Goal: Task Accomplishment & Management: Manage account settings

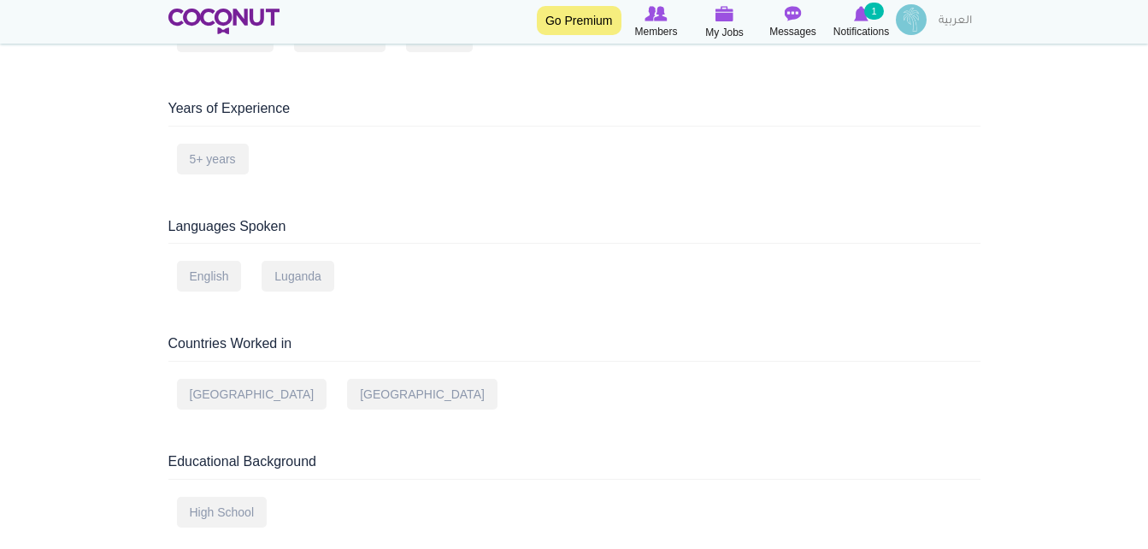
scroll to position [752, 0]
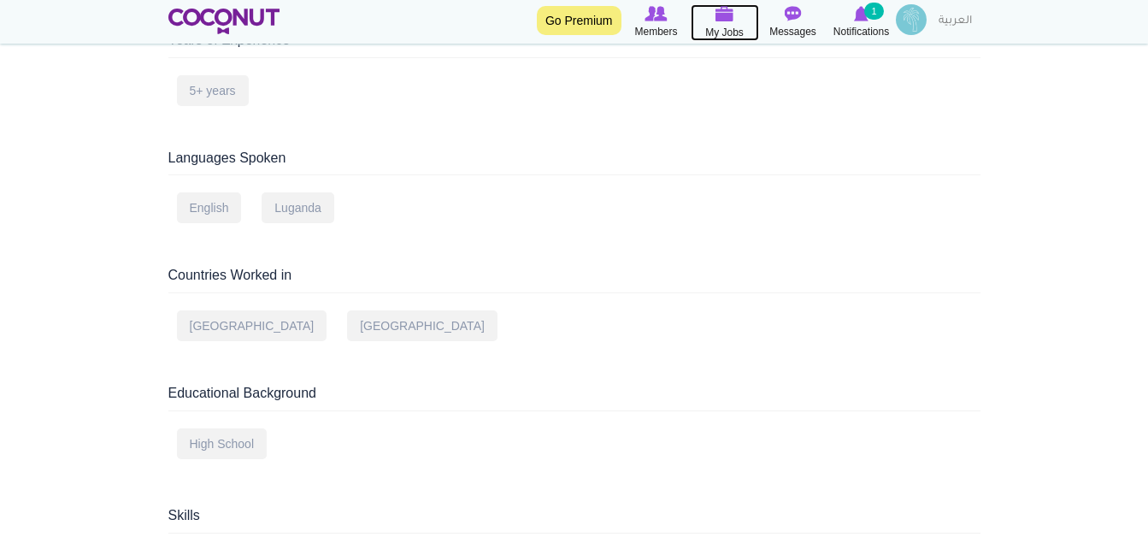
click at [731, 37] on span "My Jobs" at bounding box center [724, 32] width 38 height 17
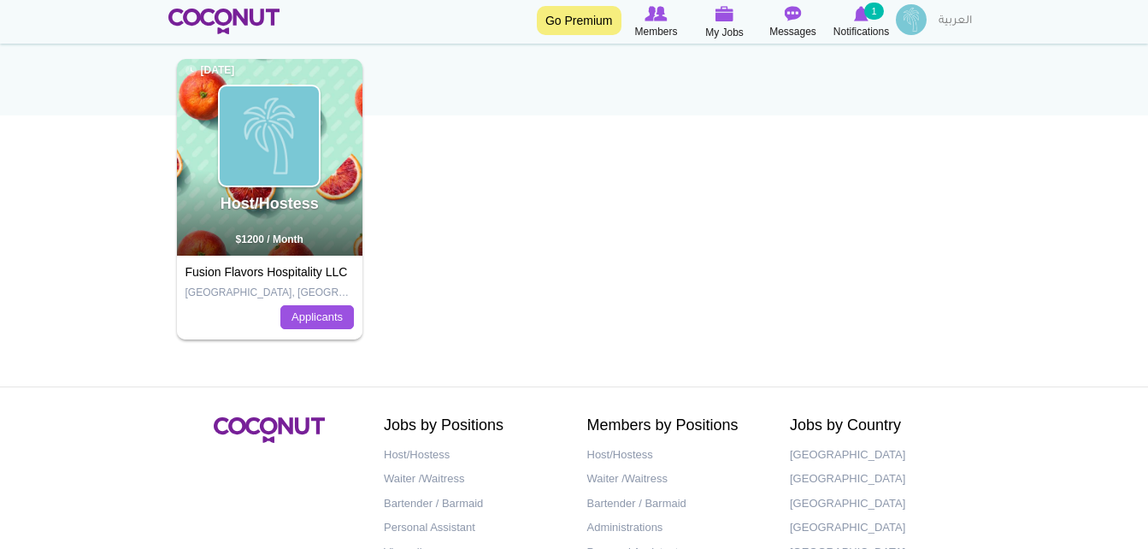
scroll to position [274, 0]
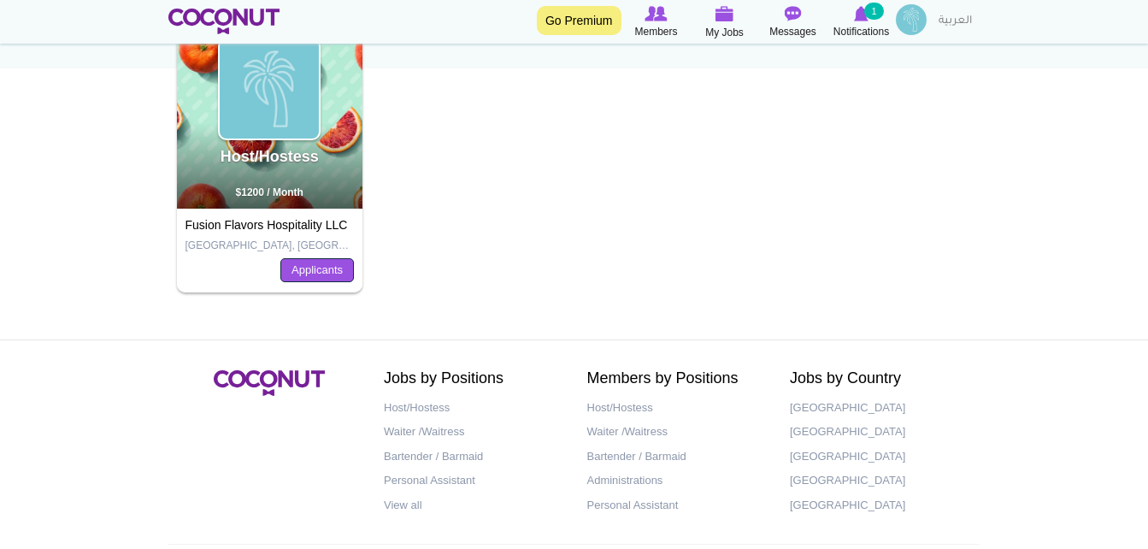
click at [321, 272] on link "Applicants" at bounding box center [317, 270] width 74 height 24
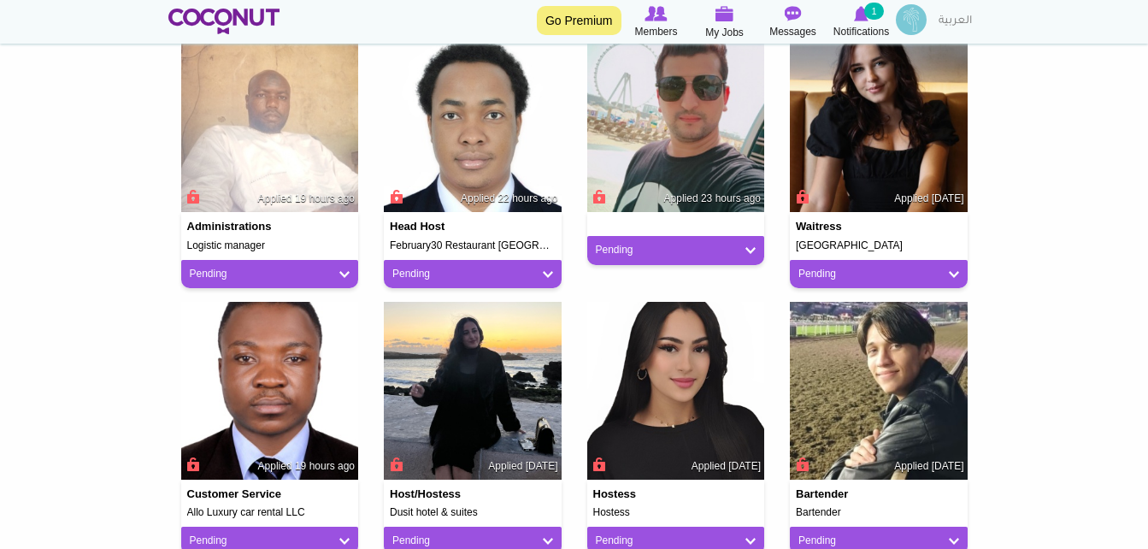
scroll to position [1265, 0]
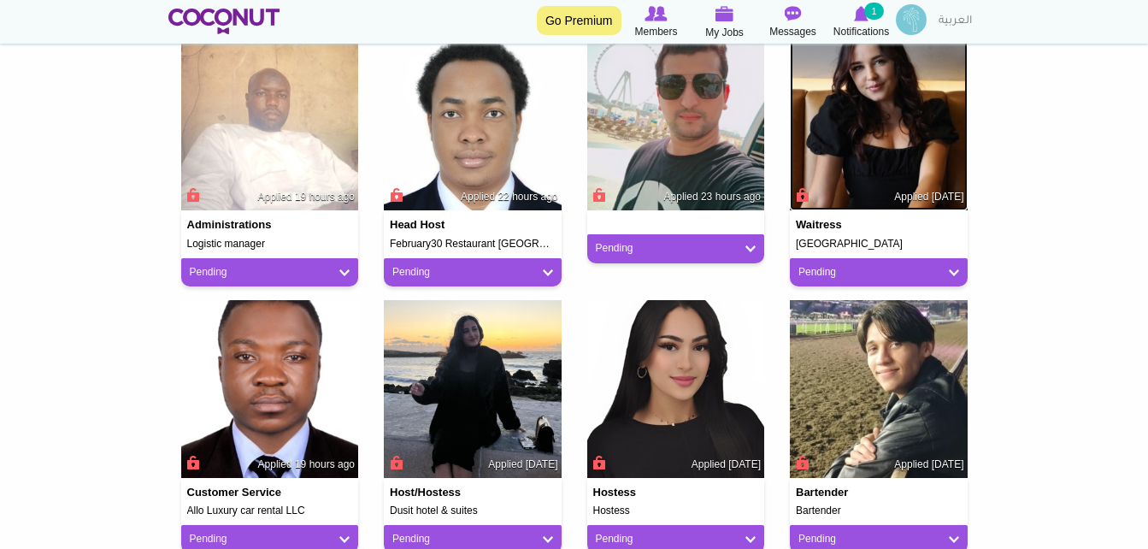
click at [881, 168] on img at bounding box center [879, 122] width 178 height 178
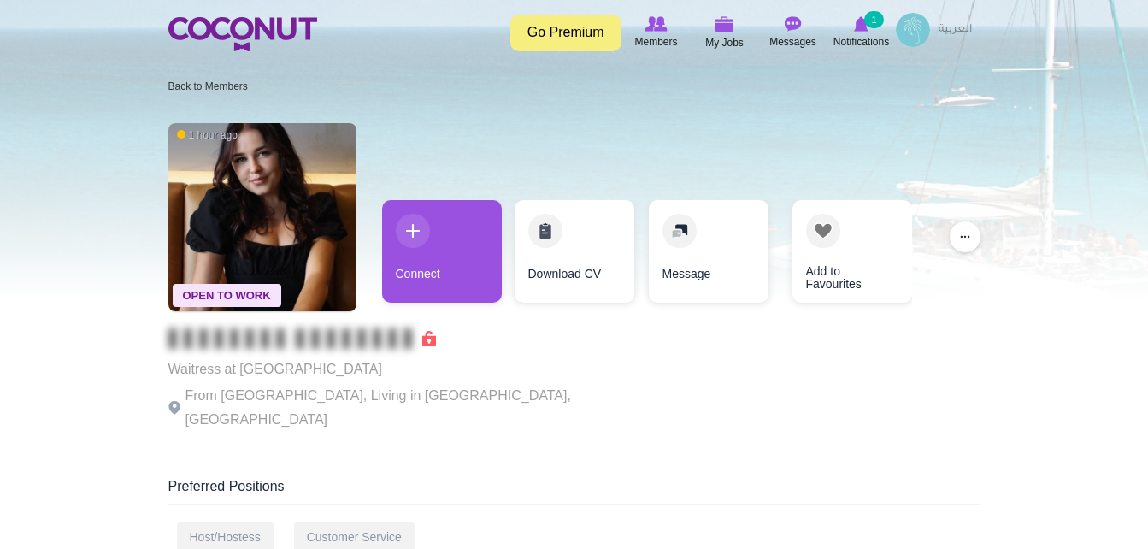
click at [569, 289] on link "Download CV" at bounding box center [575, 251] width 120 height 103
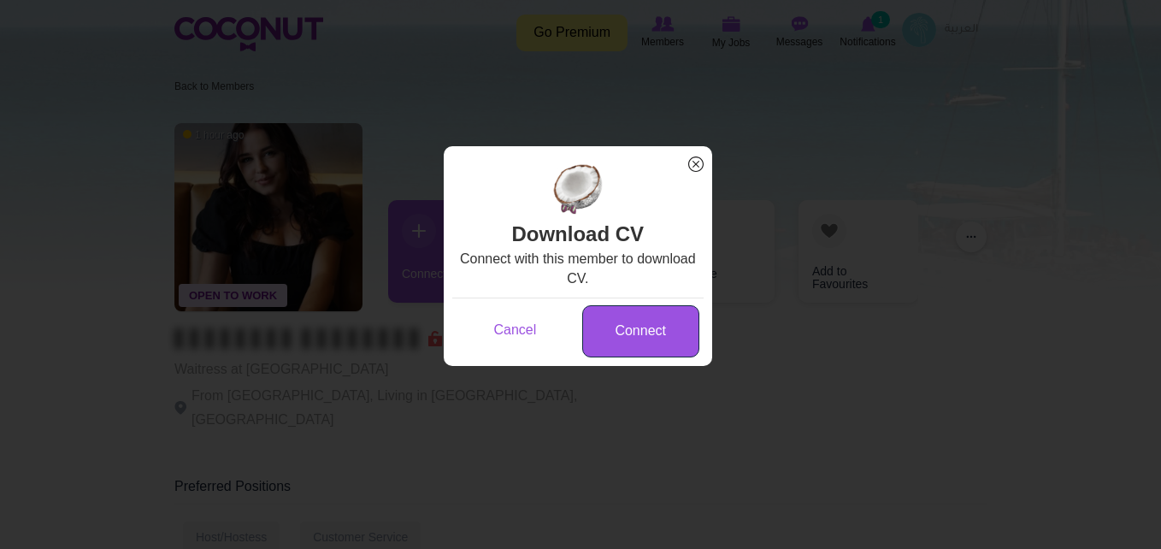
click at [675, 337] on link "Connect" at bounding box center [640, 331] width 117 height 52
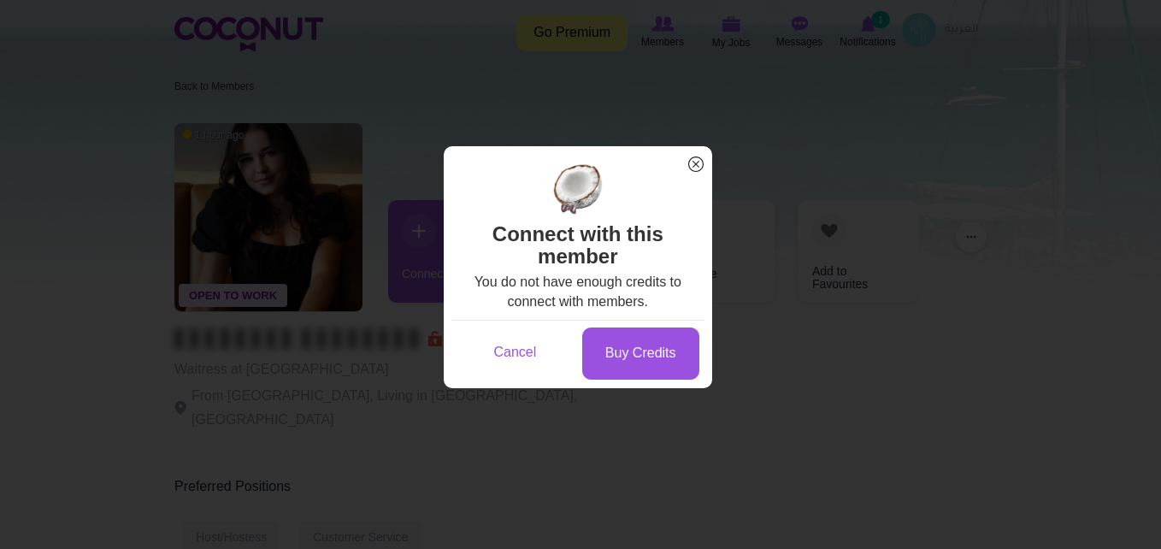
click at [555, 366] on link "Cancel" at bounding box center [515, 352] width 117 height 50
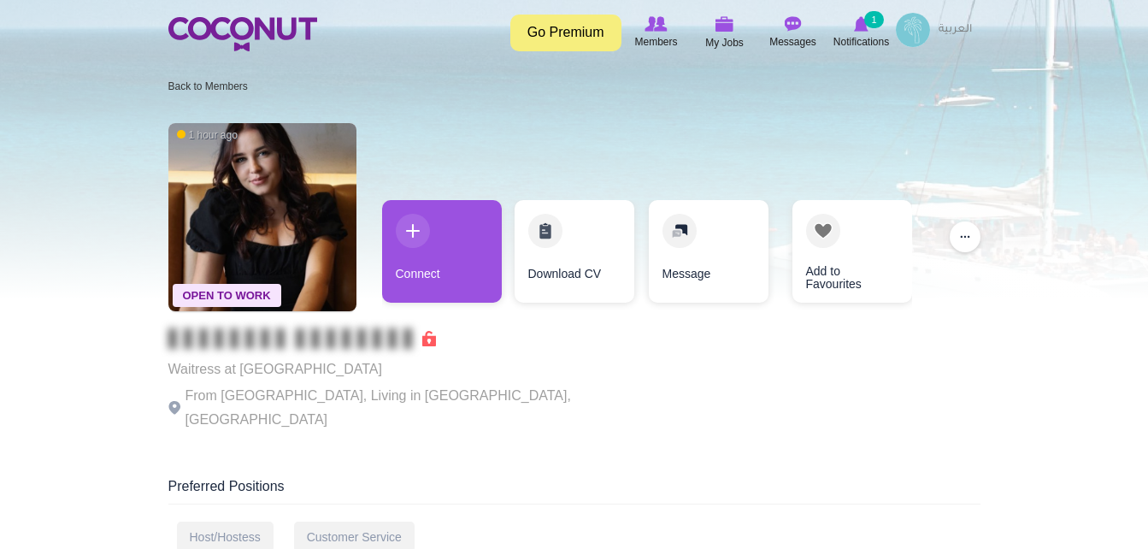
click at [737, 281] on link "Message" at bounding box center [709, 251] width 120 height 103
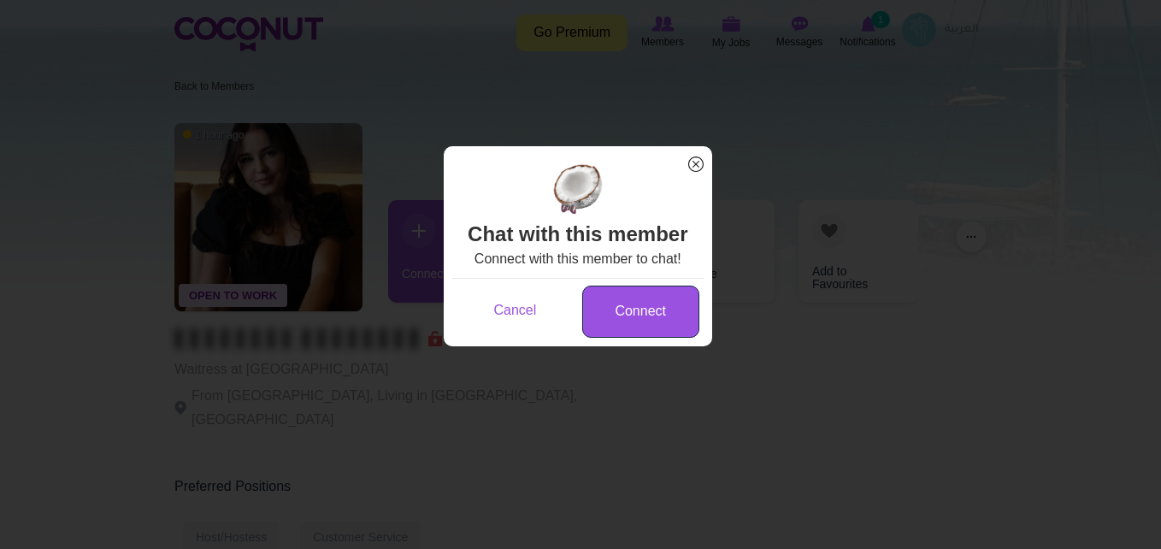
click at [653, 321] on link "Connect" at bounding box center [640, 312] width 117 height 52
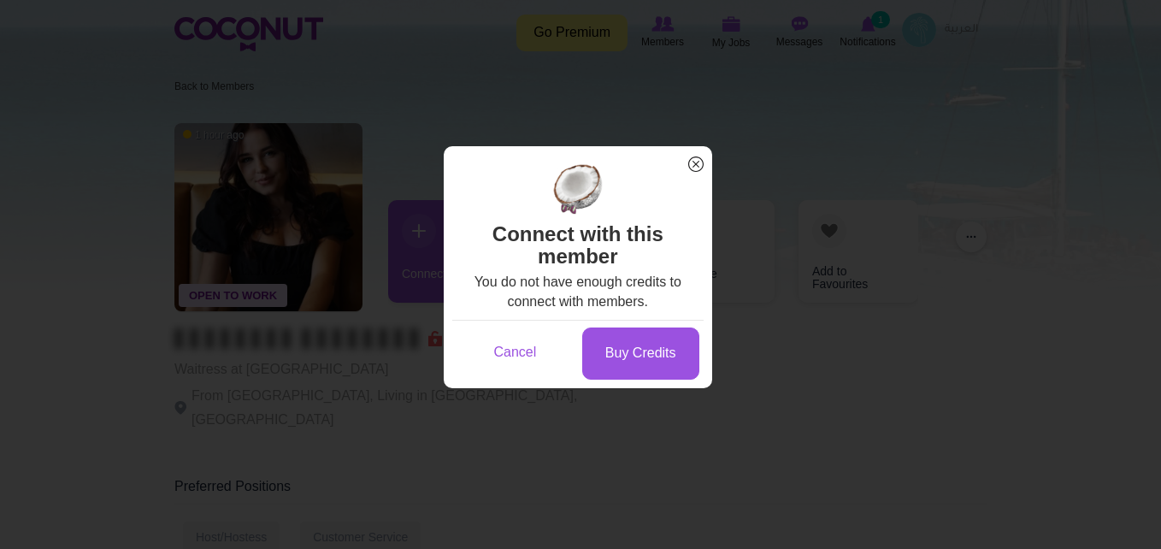
click at [693, 166] on span "x" at bounding box center [696, 164] width 22 height 22
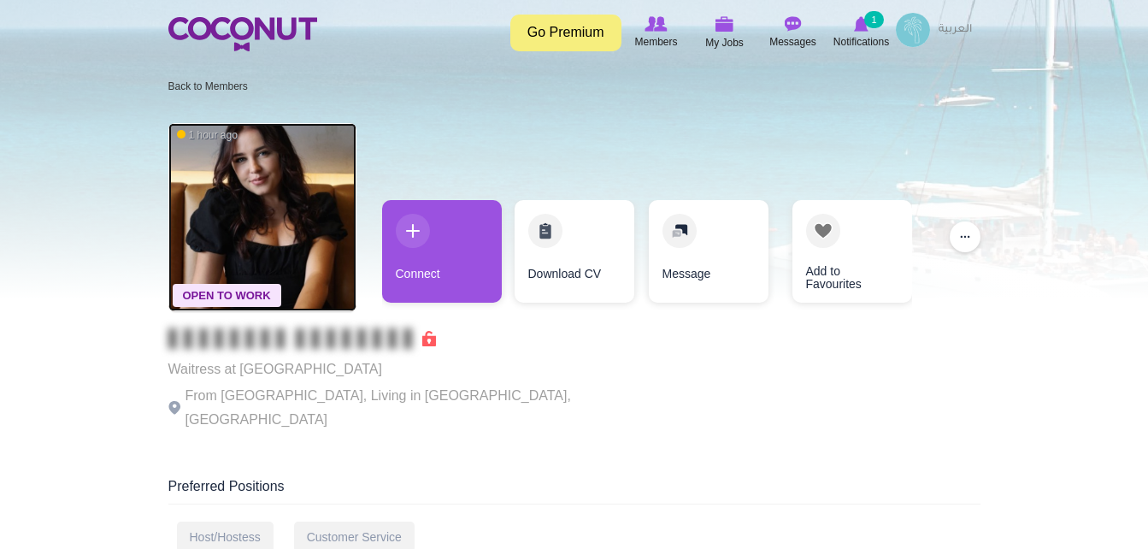
click at [265, 197] on img at bounding box center [262, 217] width 188 height 188
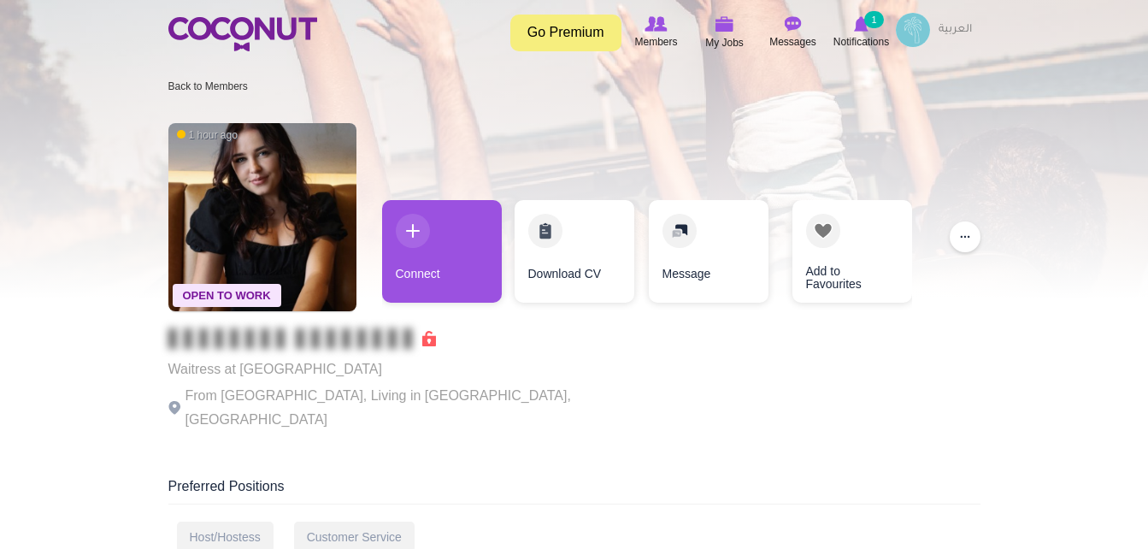
click at [432, 240] on link "Connect" at bounding box center [442, 251] width 120 height 103
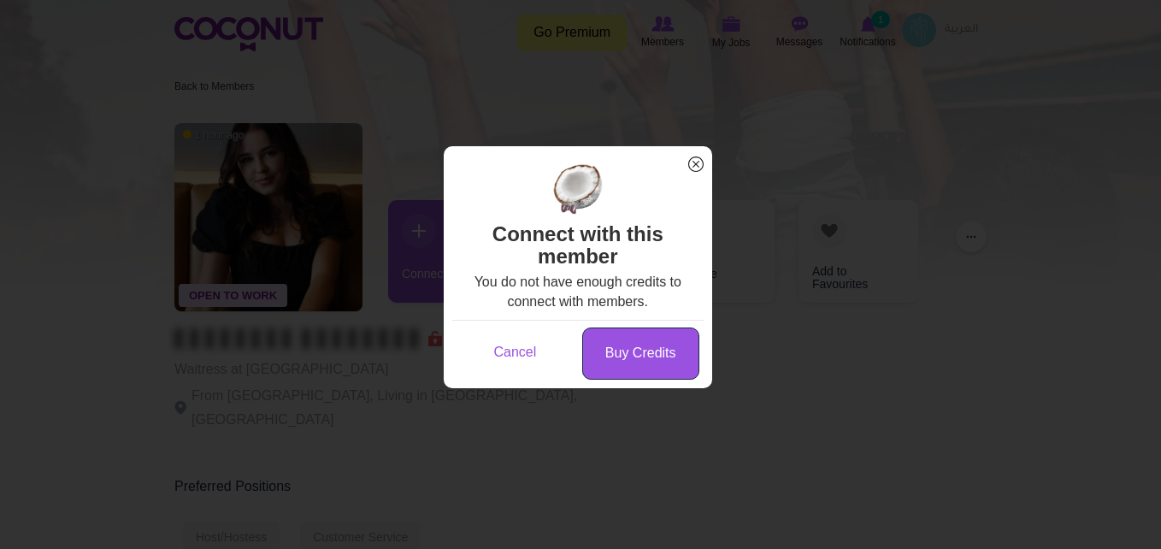
click at [607, 369] on link "Buy Credits" at bounding box center [640, 353] width 117 height 52
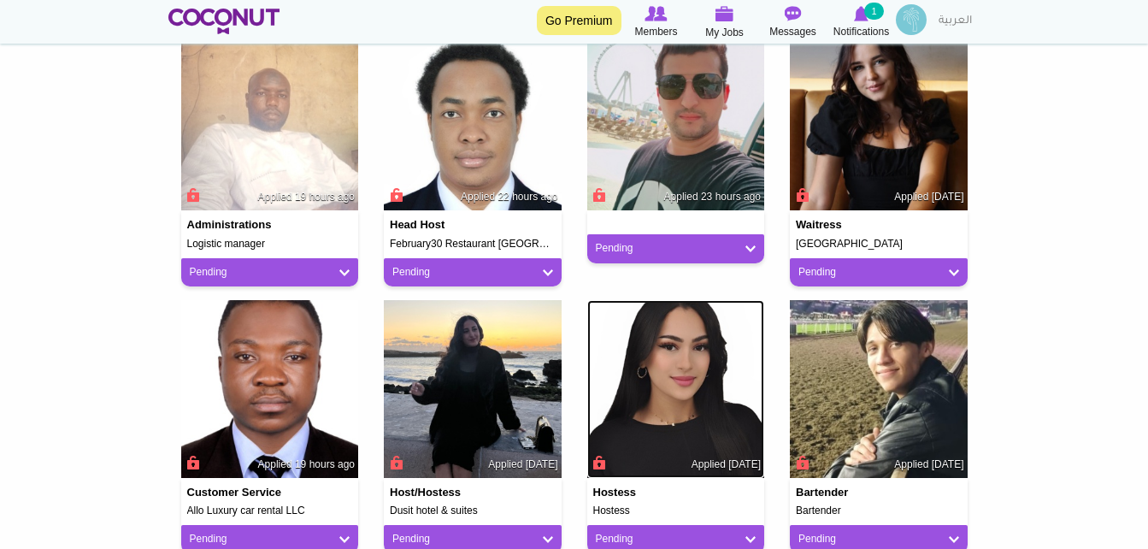
click at [698, 410] on img at bounding box center [676, 389] width 178 height 178
